Goal: Task Accomplishment & Management: Complete application form

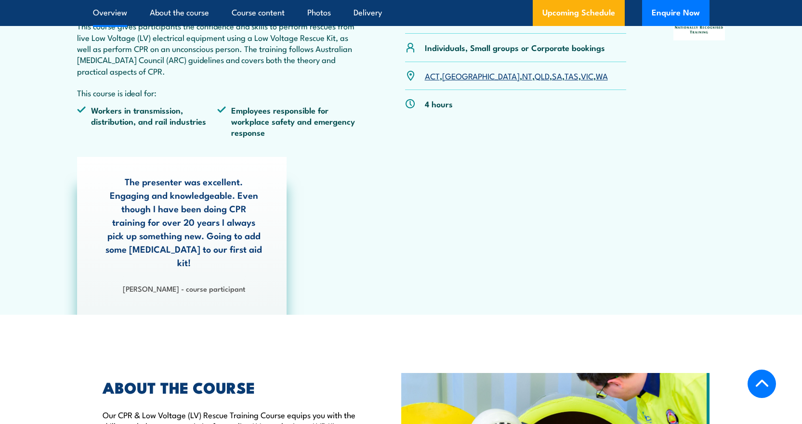
scroll to position [385, 0]
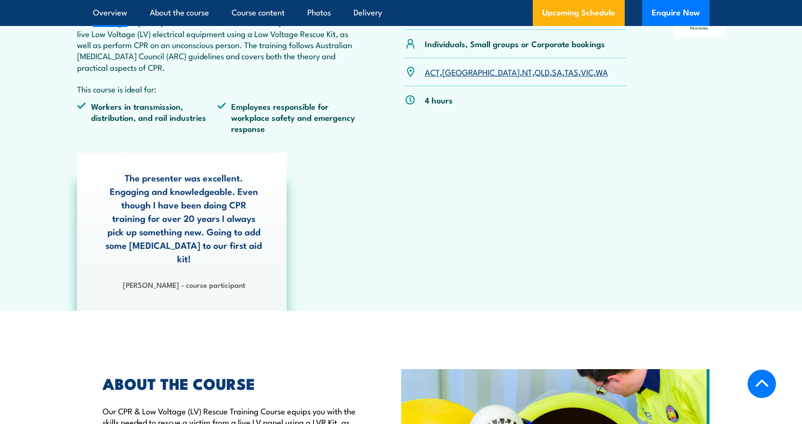
click at [534, 72] on link "QLD" at bounding box center [541, 72] width 15 height 12
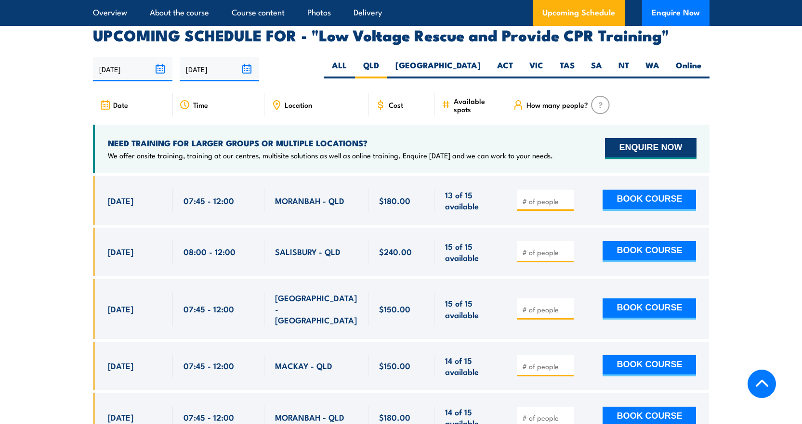
click at [656, 138] on button "ENQUIRE NOW" at bounding box center [650, 148] width 91 height 21
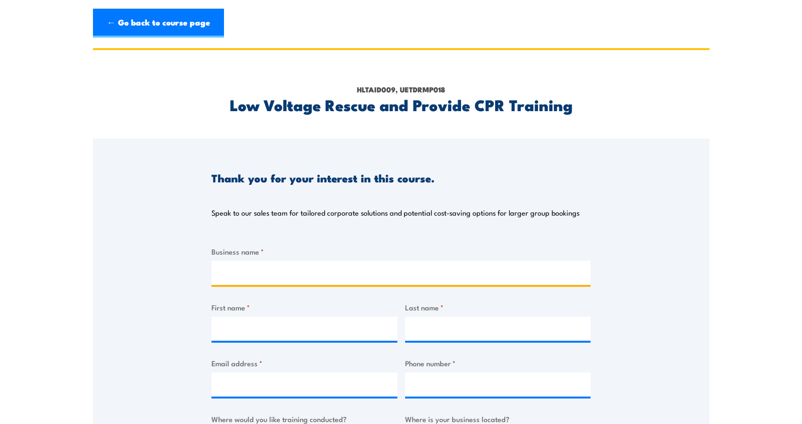
click at [276, 264] on input "Business name *" at bounding box center [400, 273] width 379 height 24
type input "Tomlinson Energy Services Pty Ltd"
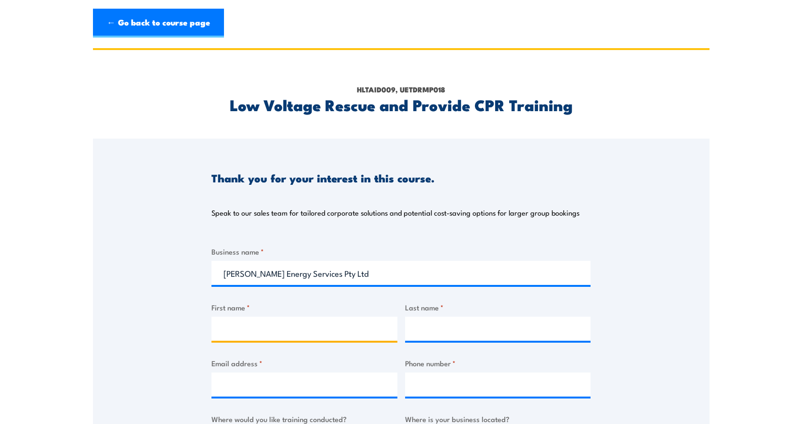
click at [292, 328] on input "First name *" at bounding box center [304, 329] width 186 height 24
type input "vince"
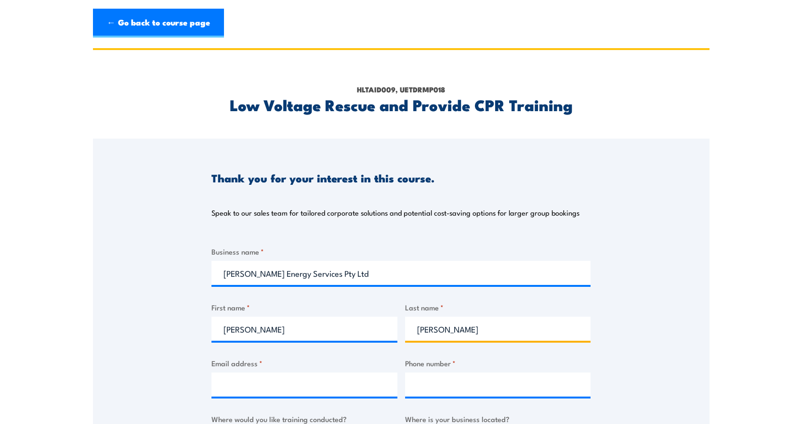
type input "gleeson"
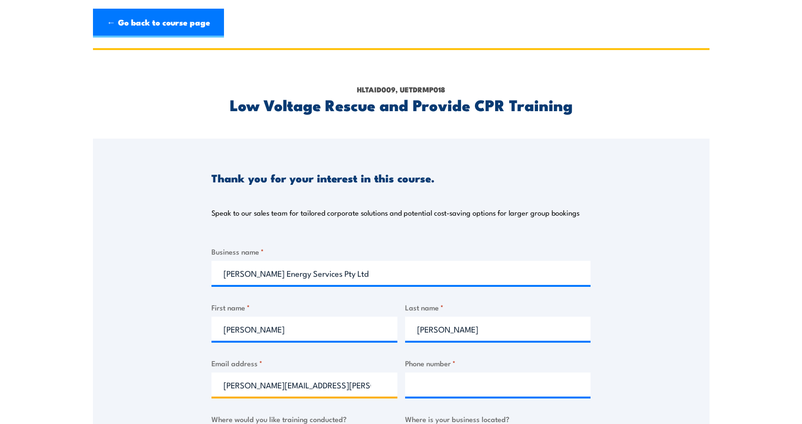
type input "vince.gleeson@tomlinsonenergy.com.au"
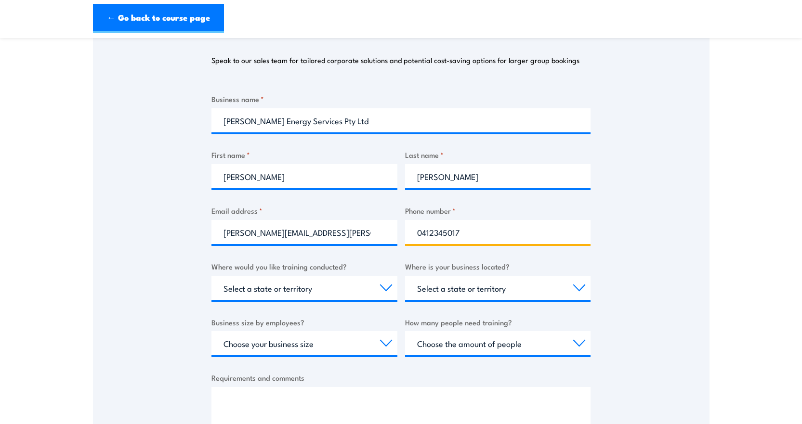
scroll to position [193, 0]
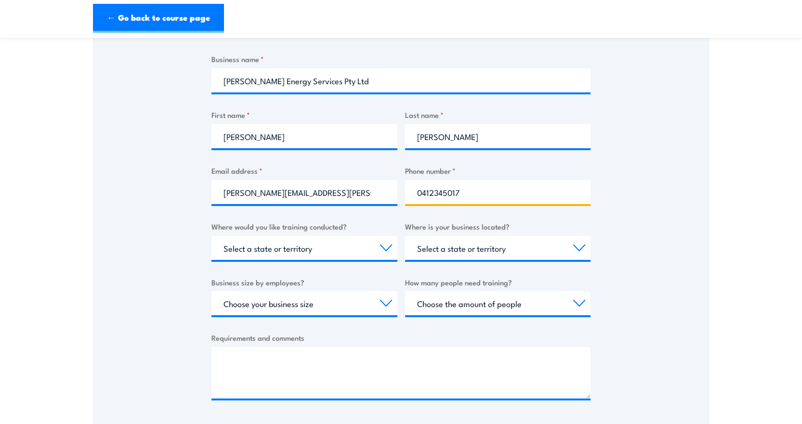
type input "0412345017"
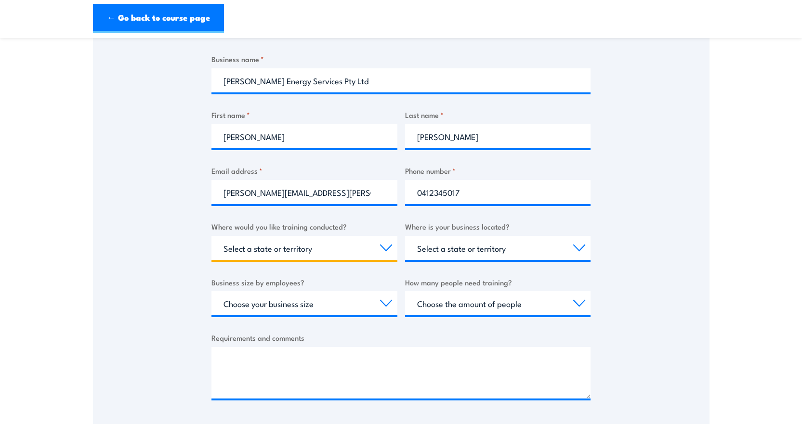
click at [385, 244] on select "Select a state or territory Nationally - multiple locations QLD NSW VIC SA ACT …" at bounding box center [304, 248] width 186 height 24
select select "QLD"
click at [211, 236] on select "Select a state or territory Nationally - multiple locations QLD NSW VIC SA ACT …" at bounding box center [304, 248] width 186 height 24
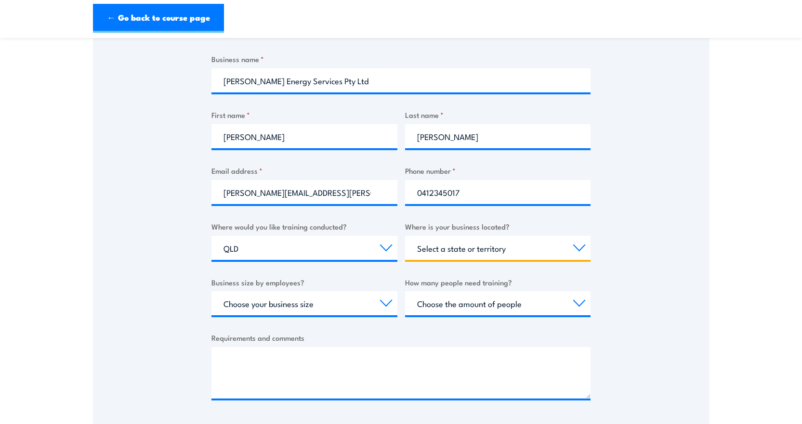
click at [475, 246] on select "Select a state or territory QLD NSW VIC SA ACT WA TAS NT" at bounding box center [498, 248] width 186 height 24
select select "QLD"
click at [405, 236] on select "Select a state or territory QLD NSW VIC SA ACT WA TAS NT" at bounding box center [498, 248] width 186 height 24
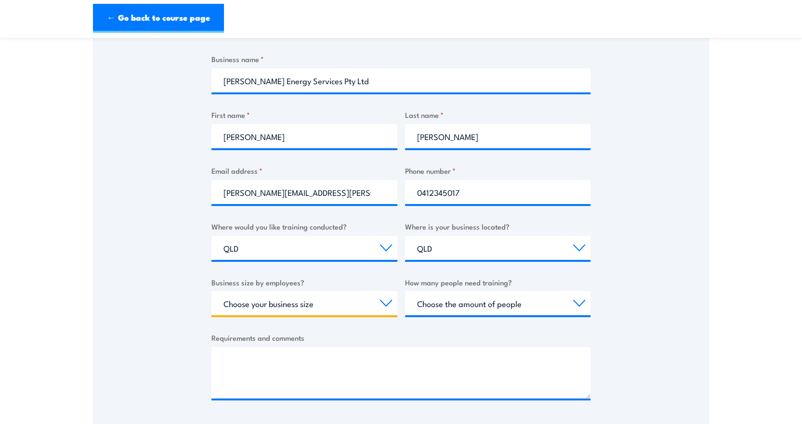
click at [380, 304] on select "Choose your business size 1 to 19 20 to 199 200+" at bounding box center [304, 303] width 186 height 24
select select "1 to 19"
click at [211, 291] on select "Choose your business size 1 to 19 20 to 199 200+" at bounding box center [304, 303] width 186 height 24
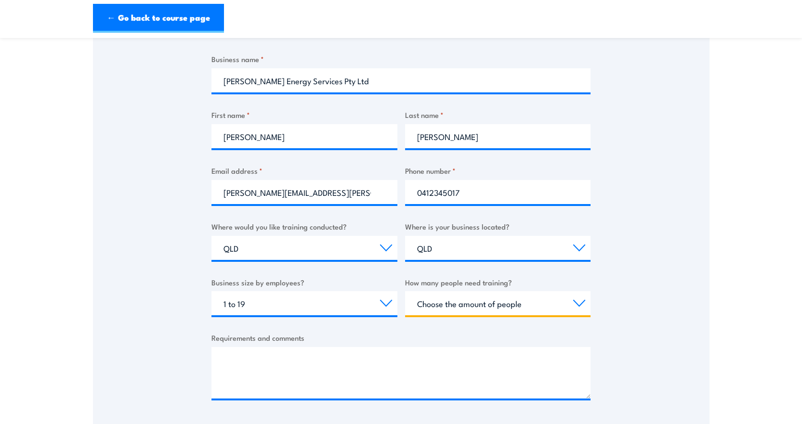
click at [498, 306] on select "Choose the amount of people 1 to 4 5 to 19 20+" at bounding box center [498, 303] width 186 height 24
select select "5 to 19"
click at [405, 291] on select "Choose the amount of people 1 to 4 5 to 19 20+" at bounding box center [498, 303] width 186 height 24
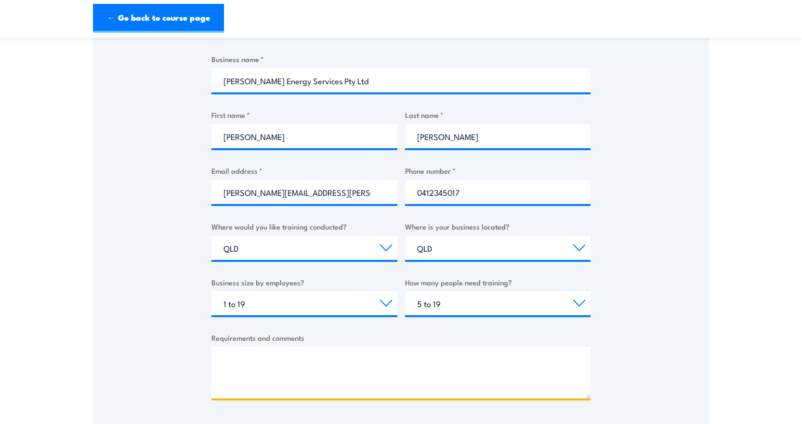
click at [311, 373] on textarea "Requirements and comments" at bounding box center [400, 373] width 379 height 52
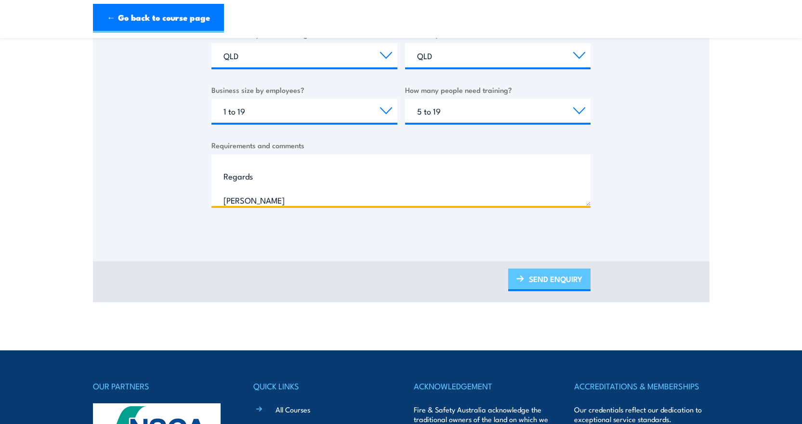
scroll to position [159, 0]
click at [277, 197] on textarea "cpr / lvr training - basicly to comply with electrical licencing and if we coul…" at bounding box center [400, 181] width 379 height 52
type textarea "cpr / lvr training - basicly to comply with electrical licencing and if we coul…"
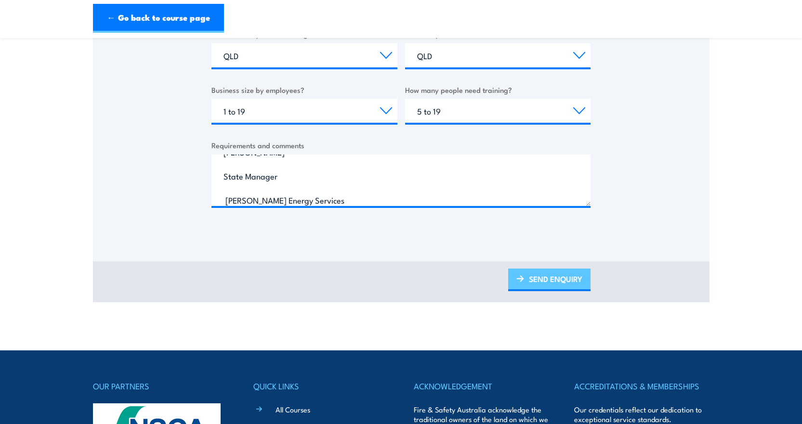
click at [571, 282] on link "SEND ENQUIRY" at bounding box center [549, 280] width 82 height 23
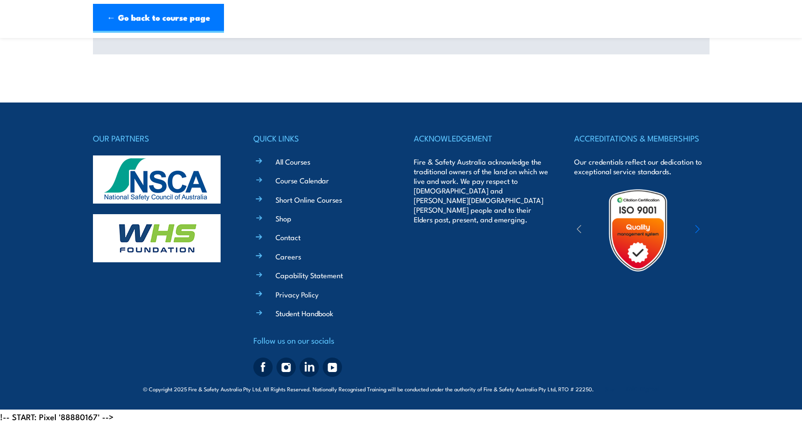
scroll to position [0, 0]
